Goal: Check status: Check status

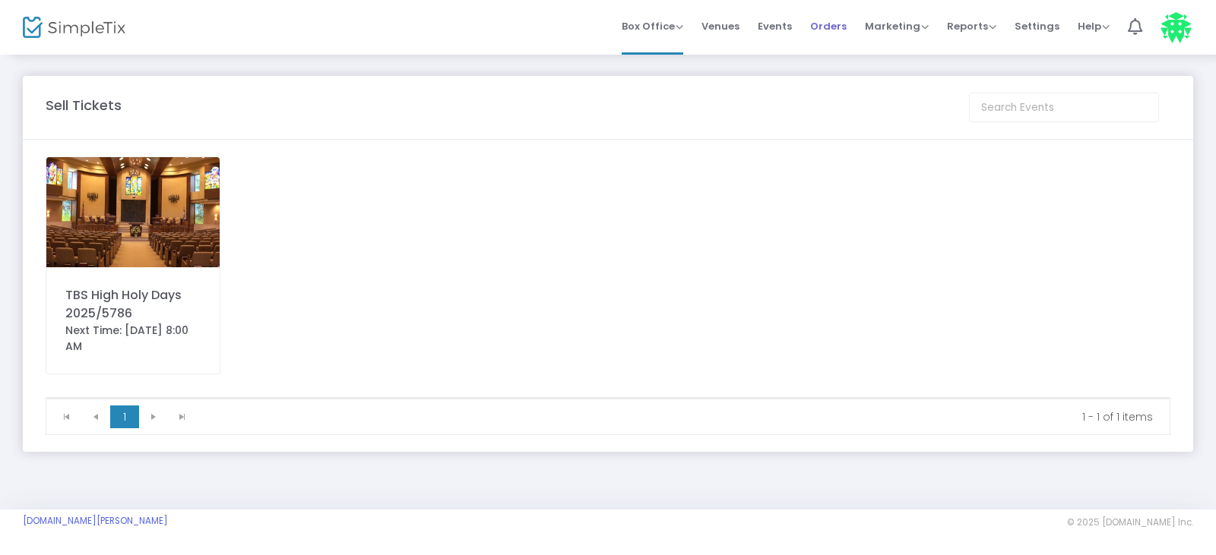
click at [827, 29] on span "Orders" at bounding box center [828, 26] width 36 height 39
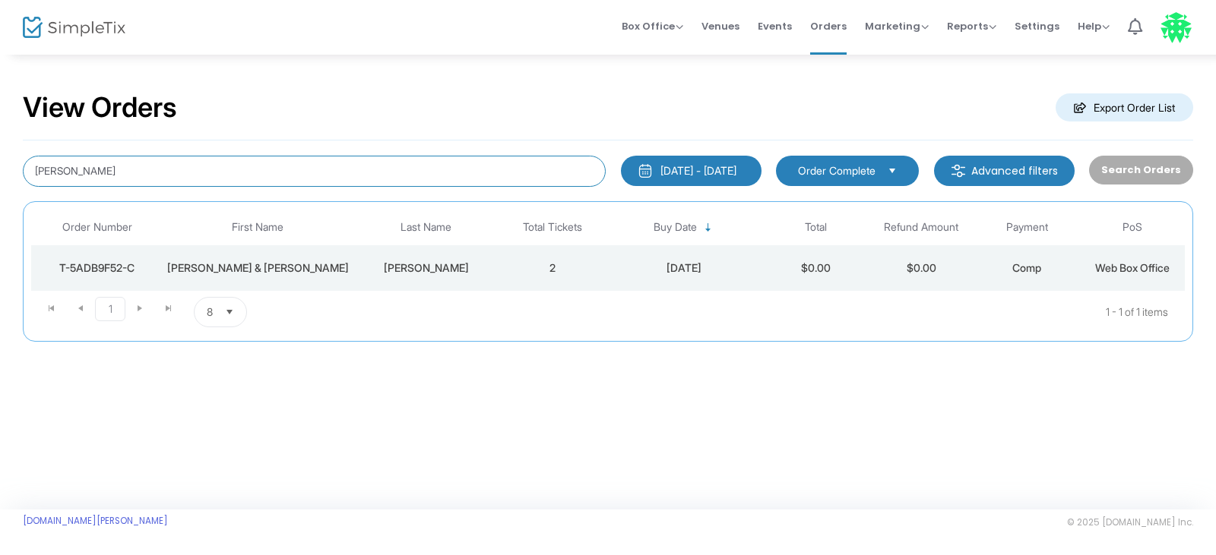
drag, startPoint x: 119, startPoint y: 175, endPoint x: 0, endPoint y: 163, distance: 119.1
click at [0, 163] on div "View Orders Export Order List [PERSON_NAME] [DATE] - [DATE] Last 30 Days [DATE]…" at bounding box center [608, 224] width 1216 height 342
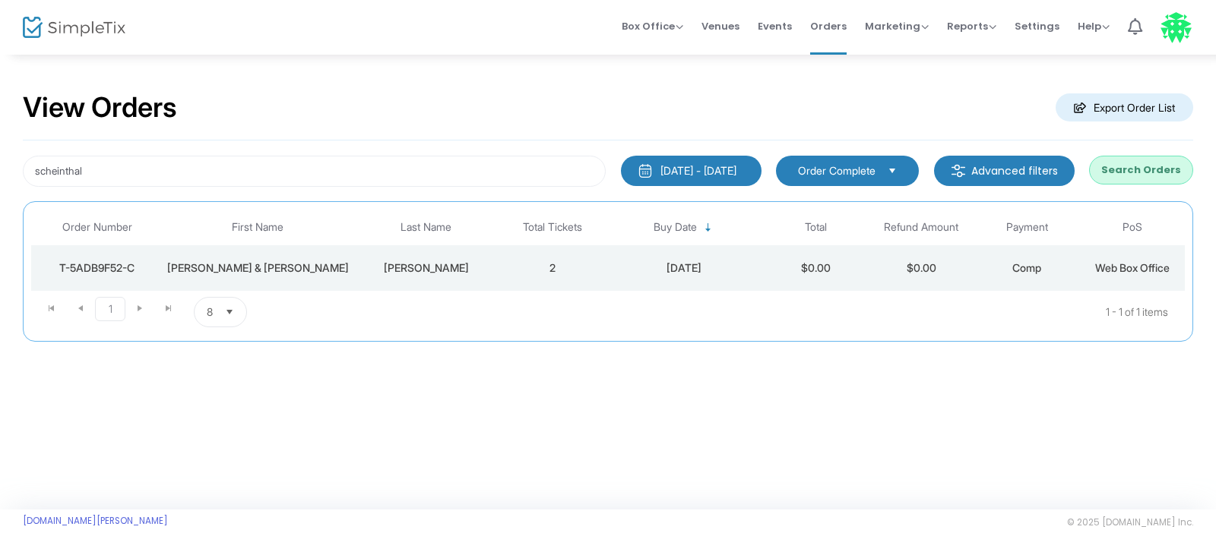
click at [1123, 175] on button "Search Orders" at bounding box center [1141, 170] width 104 height 29
click at [96, 269] on div "T-96C92D6F-3" at bounding box center [97, 268] width 124 height 15
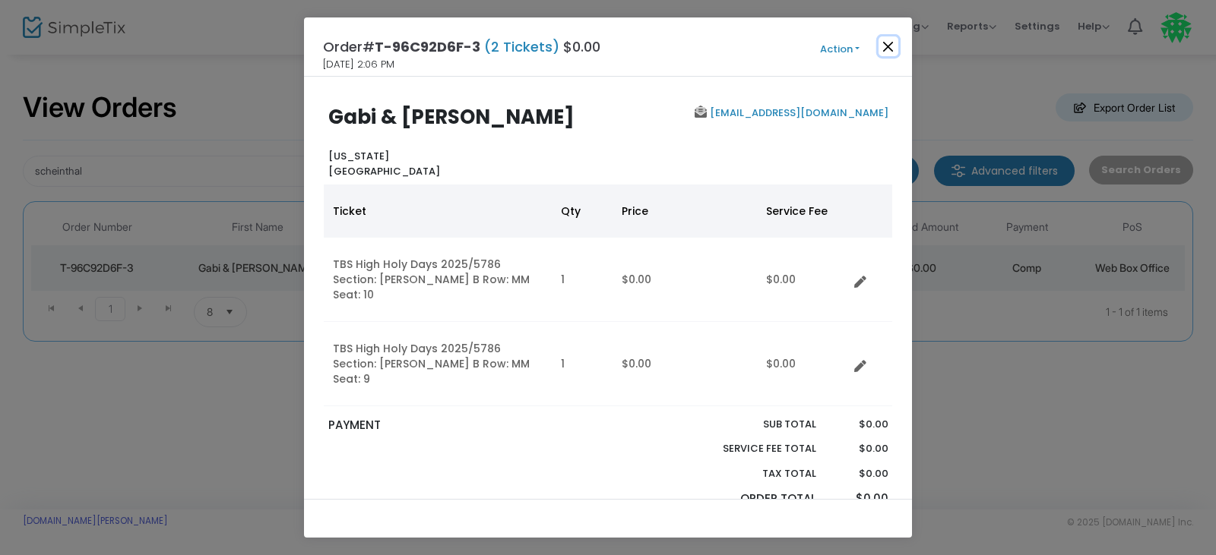
click at [889, 45] on button "Close" at bounding box center [888, 46] width 20 height 20
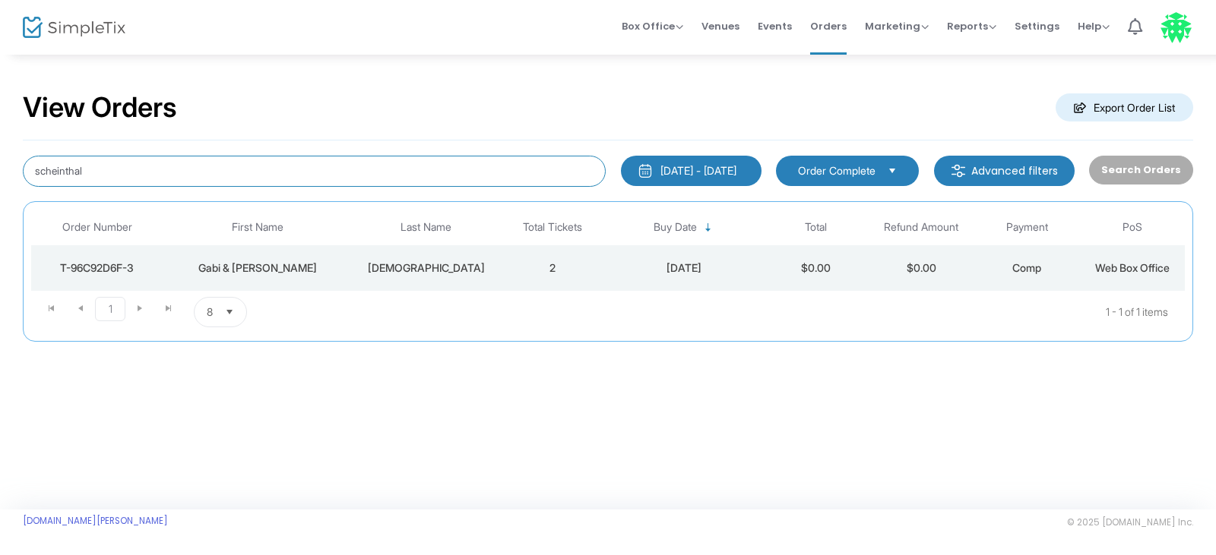
drag, startPoint x: 103, startPoint y: 172, endPoint x: 0, endPoint y: 159, distance: 103.4
click at [0, 159] on div "View Orders Export Order List scheinthal [DATE] - [DATE] Last 30 Days [DATE] [D…" at bounding box center [608, 224] width 1216 height 342
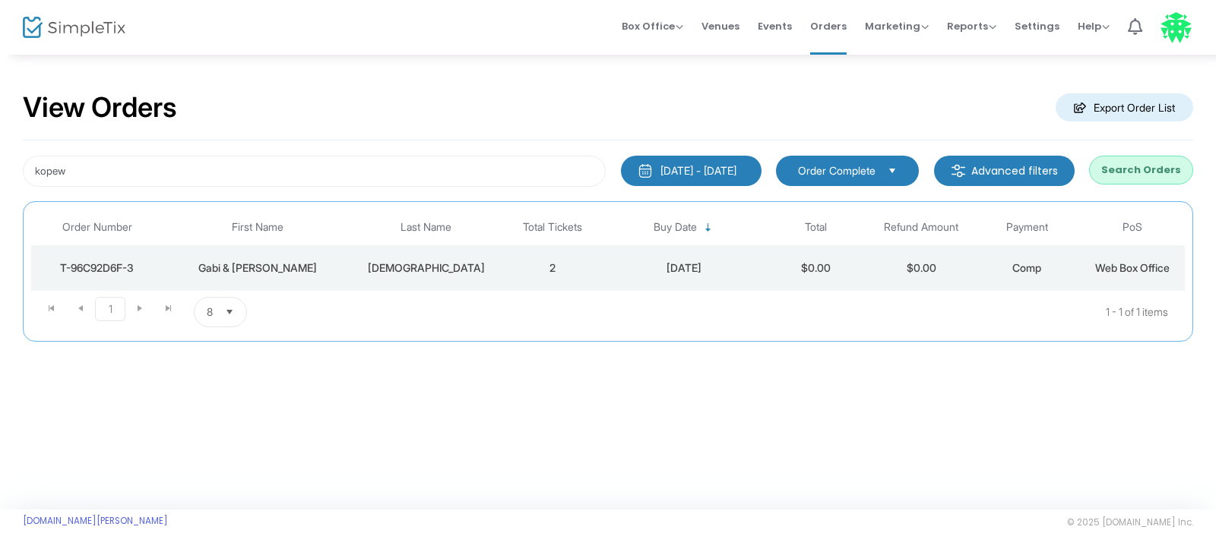
click at [1137, 172] on button "Search Orders" at bounding box center [1141, 170] width 104 height 29
click at [95, 267] on div "T-3FF0AFF4-8" at bounding box center [97, 268] width 124 height 15
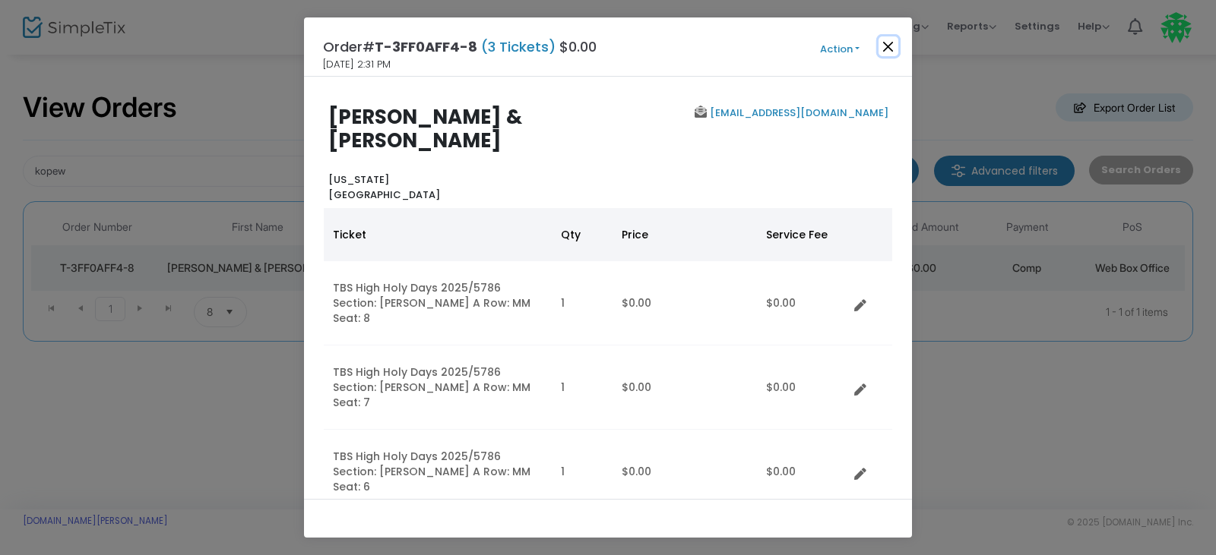
click at [888, 44] on button "Close" at bounding box center [888, 46] width 20 height 20
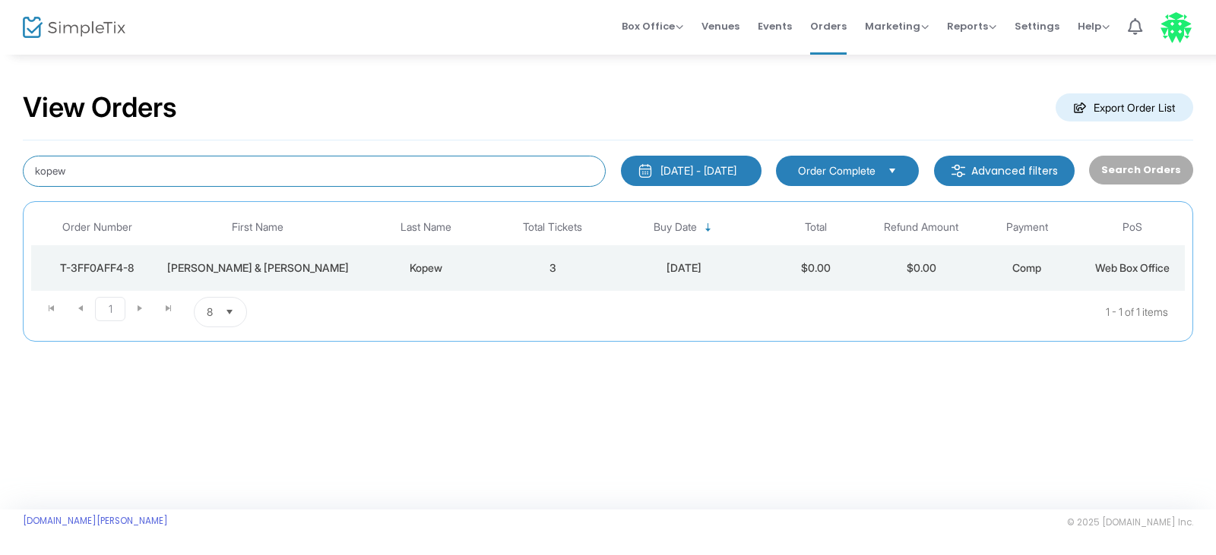
drag, startPoint x: 74, startPoint y: 172, endPoint x: 0, endPoint y: 172, distance: 74.5
click at [0, 172] on div "View Orders Export Order List kopew [DATE] - [DATE] Last 30 Days [DATE] [DATE] …" at bounding box center [608, 224] width 1216 height 342
type input "scheinthal"
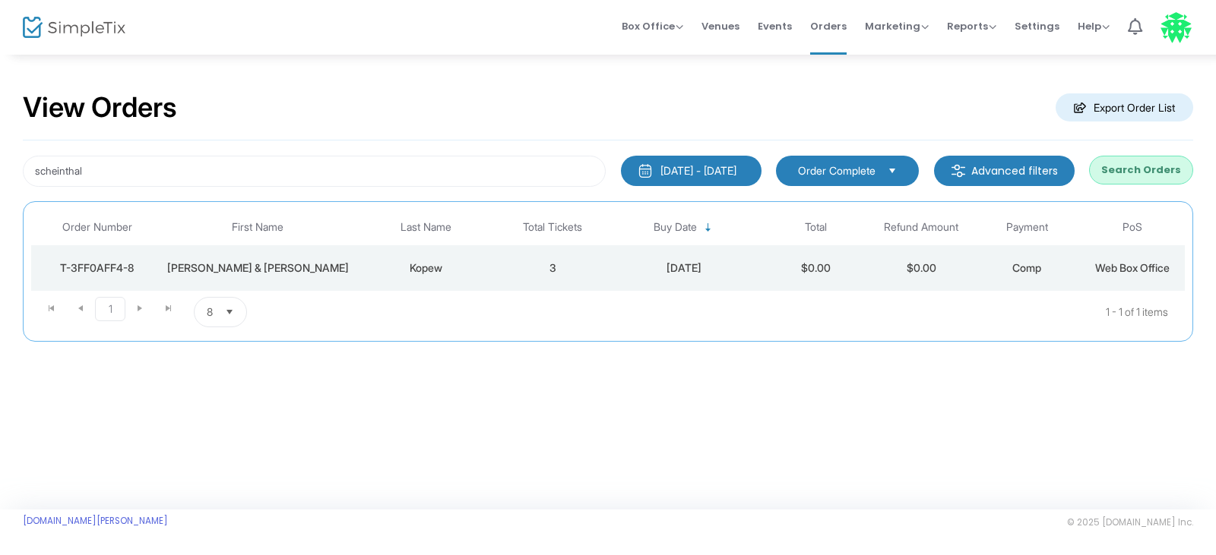
click at [1161, 164] on button "Search Orders" at bounding box center [1141, 170] width 104 height 29
click at [100, 269] on div "T-96C92D6F-3" at bounding box center [97, 268] width 124 height 15
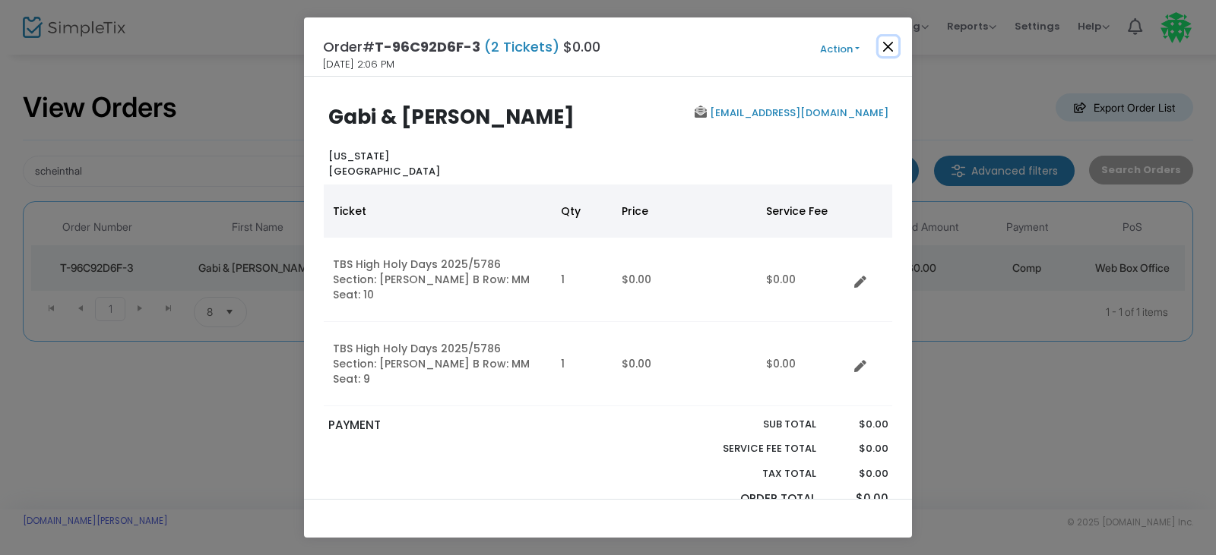
click at [887, 46] on button "Close" at bounding box center [888, 46] width 20 height 20
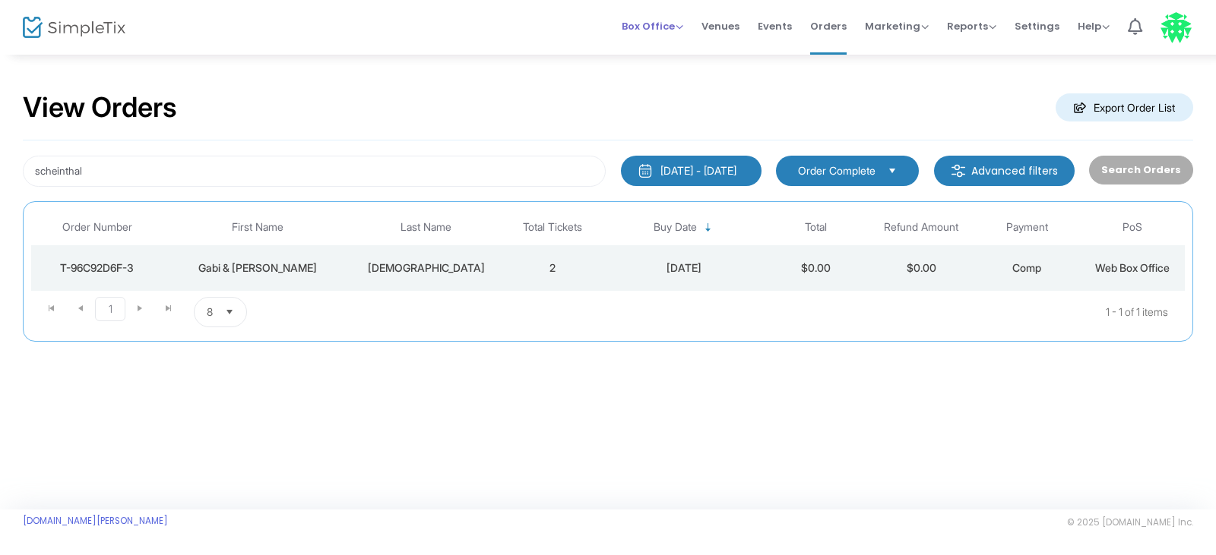
click at [658, 27] on span "Box Office" at bounding box center [653, 26] width 62 height 14
click at [662, 51] on li "Sell Tickets" at bounding box center [676, 51] width 109 height 30
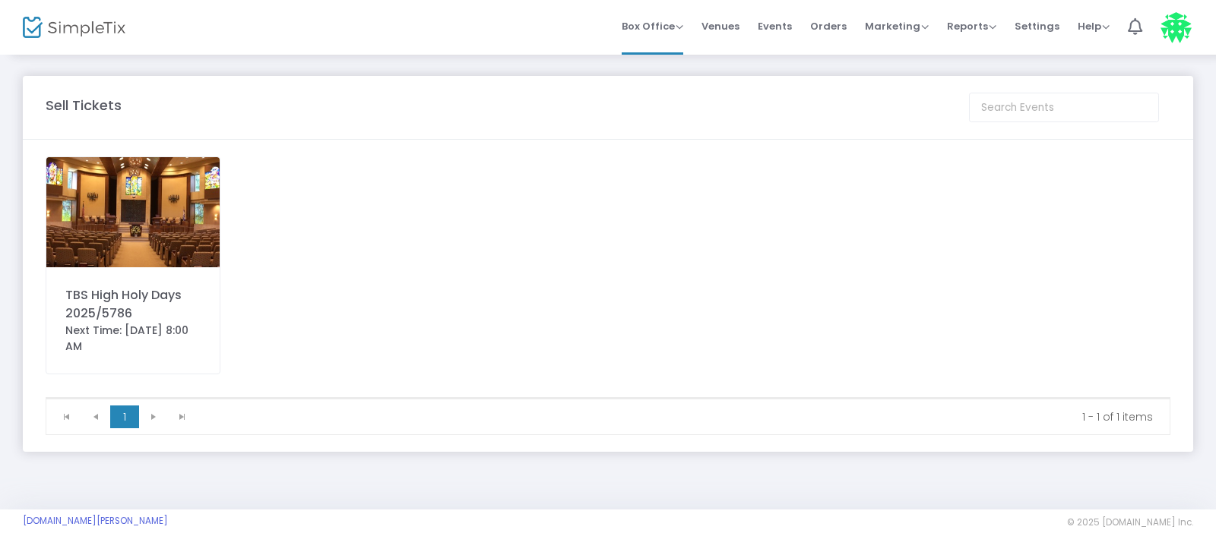
click at [90, 208] on img at bounding box center [132, 212] width 173 height 110
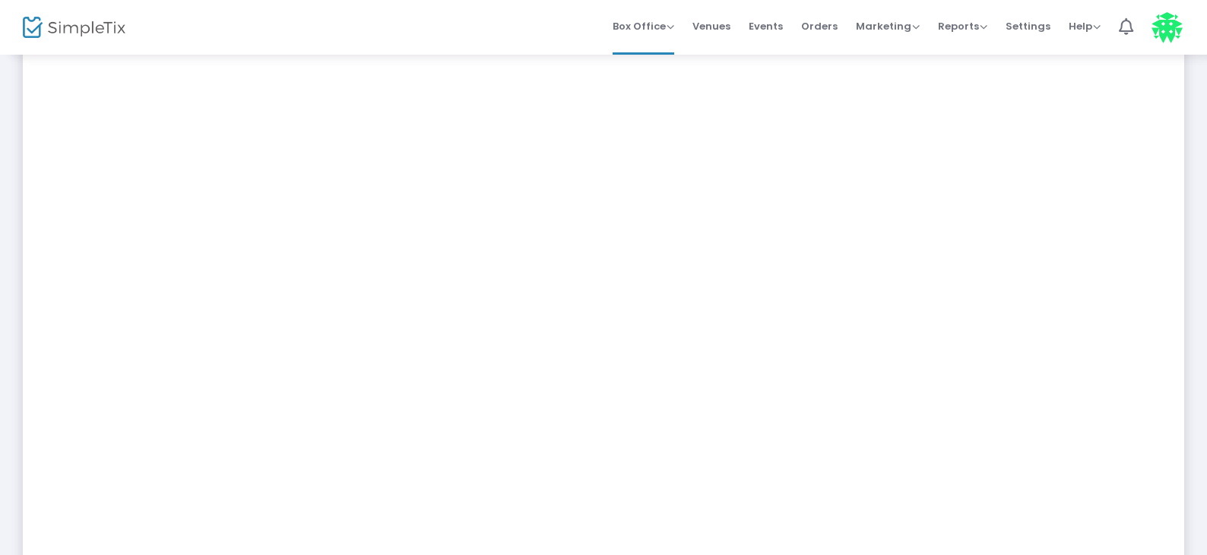
scroll to position [375, 0]
